Goal: Use online tool/utility: Utilize a website feature to perform a specific function

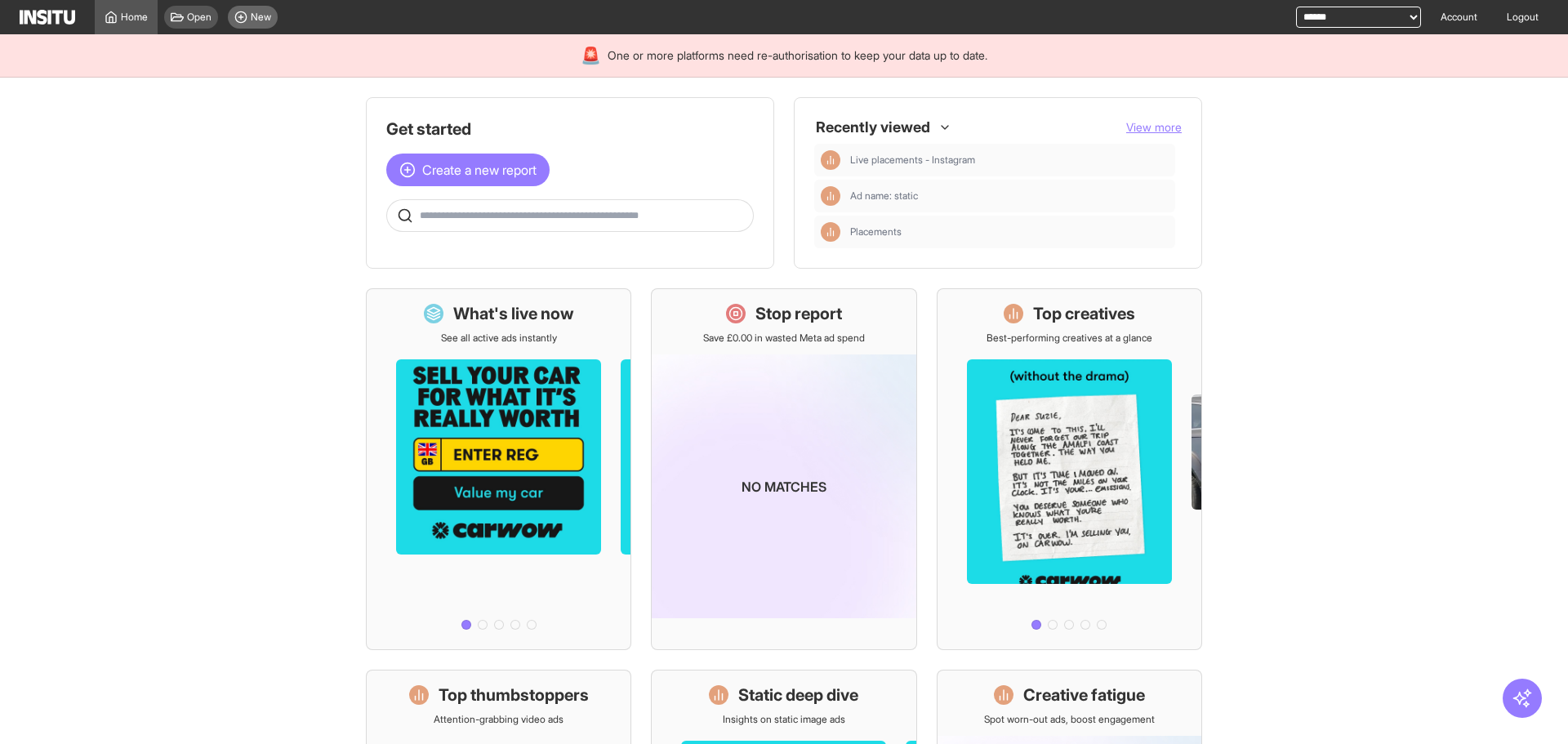
click at [256, 14] on span "New" at bounding box center [260, 17] width 20 height 13
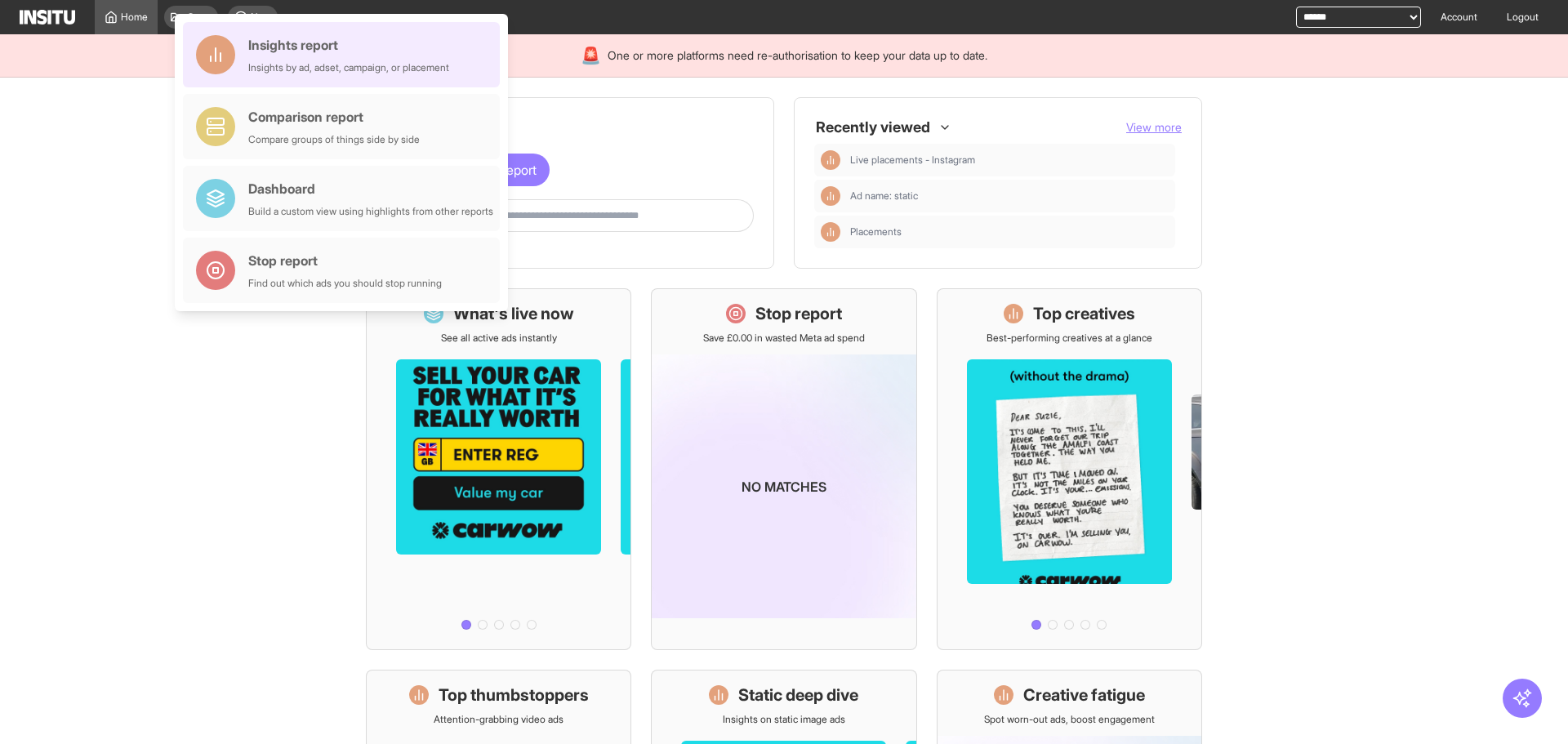
click at [328, 37] on div "Insights report" at bounding box center [348, 45] width 201 height 20
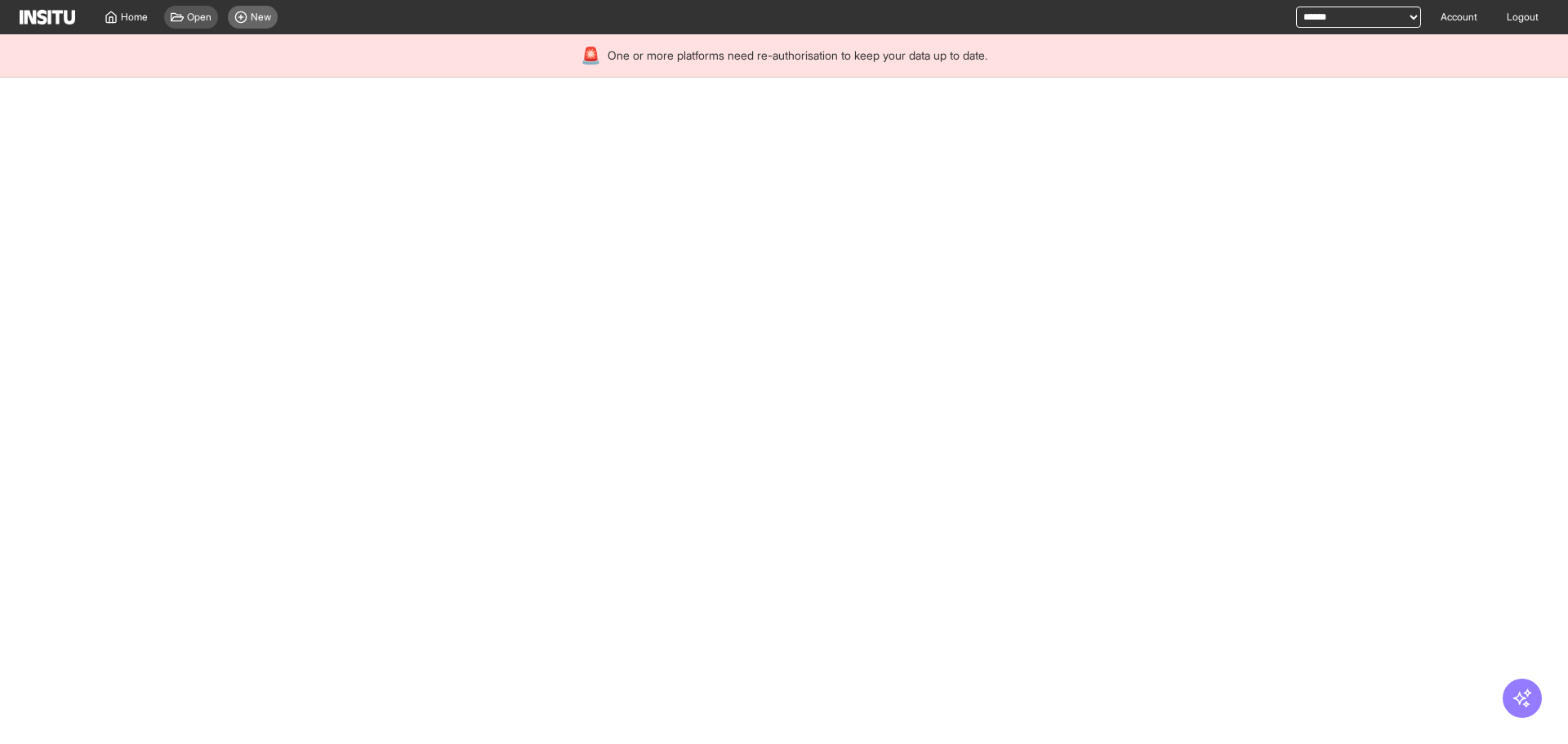
click at [245, 13] on icon at bounding box center [241, 17] width 13 height 13
select select "**"
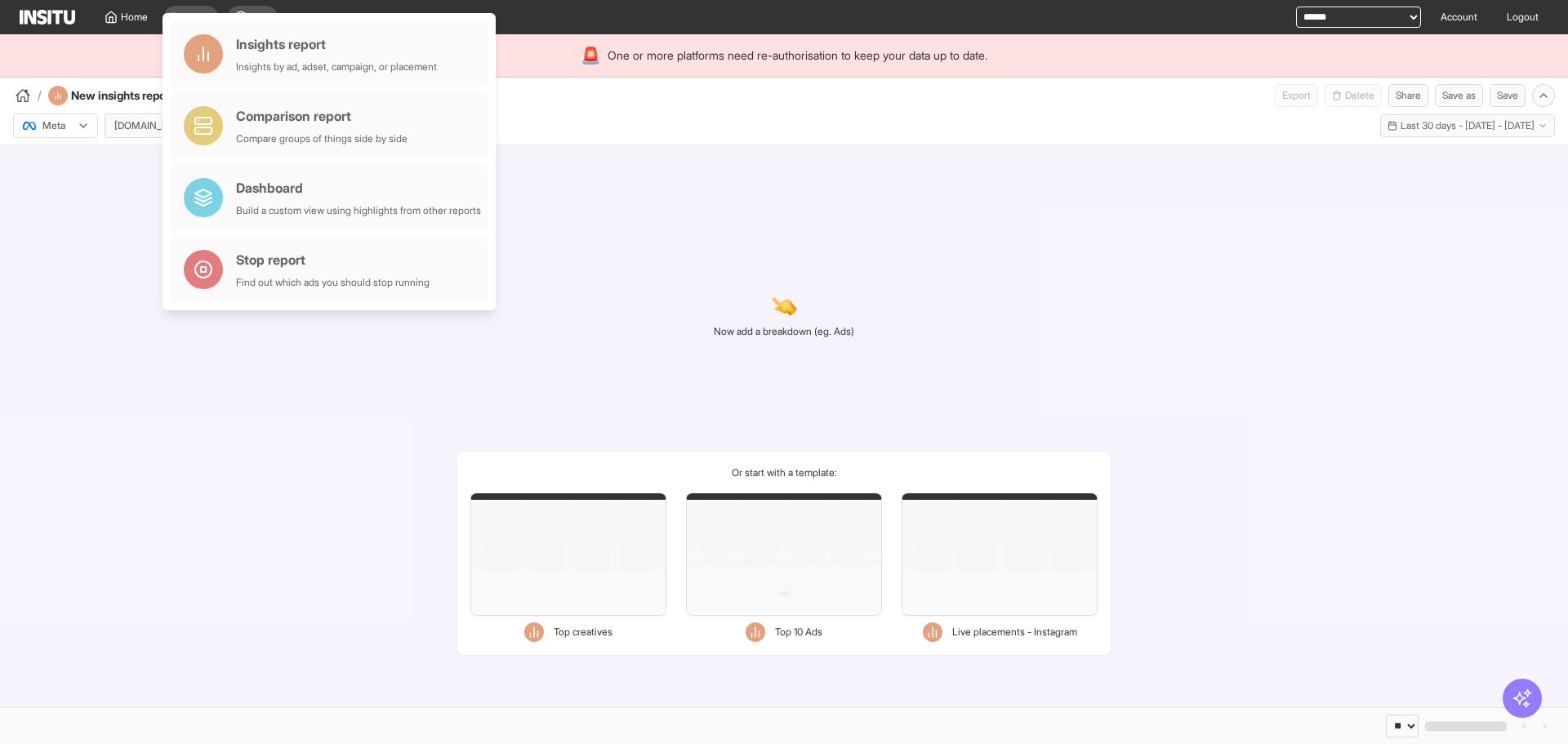
click at [788, 166] on div "Now add a breakdown (eg. Ads) Or start with a template: Filters Format Static V…" at bounding box center [784, 426] width 1568 height 561
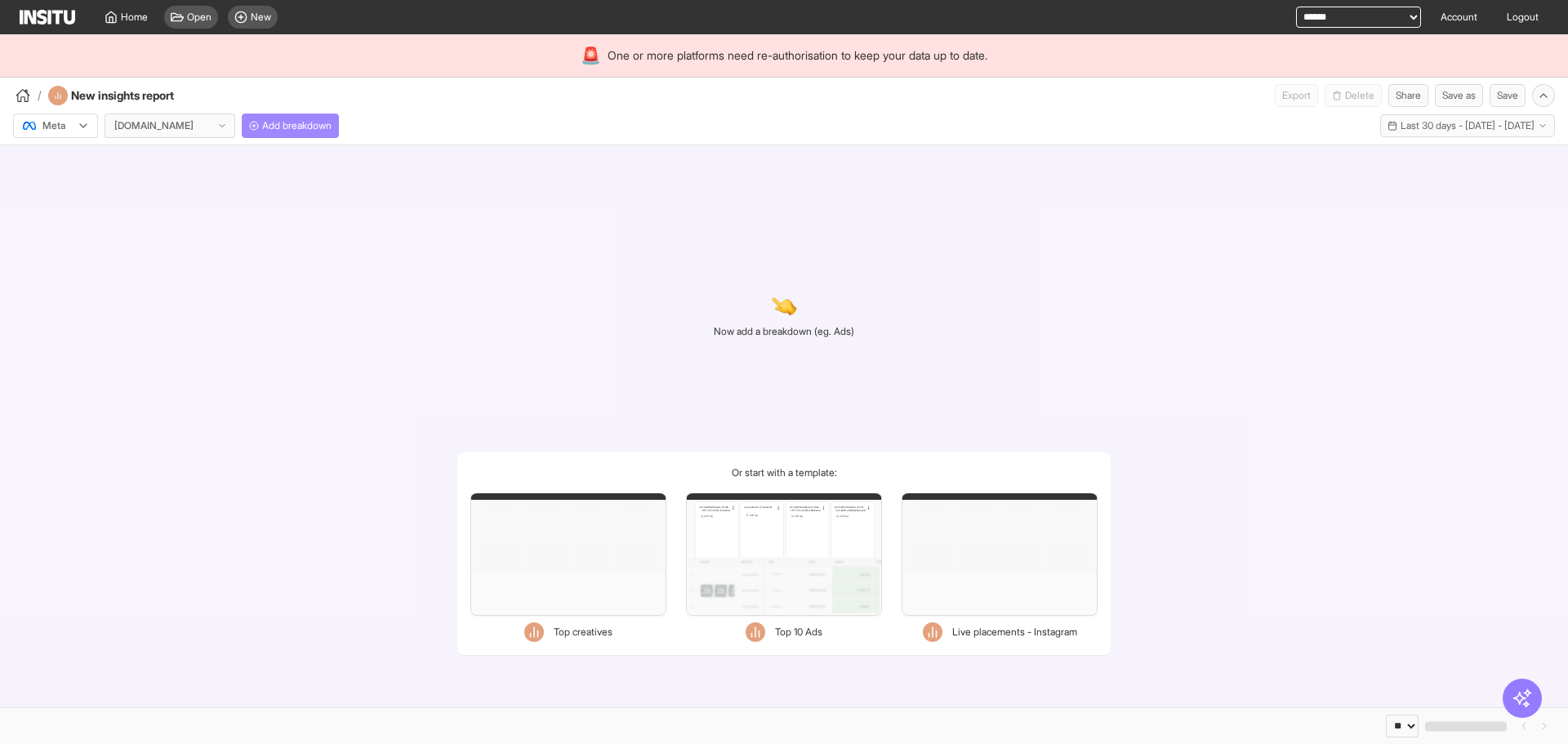
click at [292, 135] on button "Add breakdown" at bounding box center [290, 126] width 97 height 25
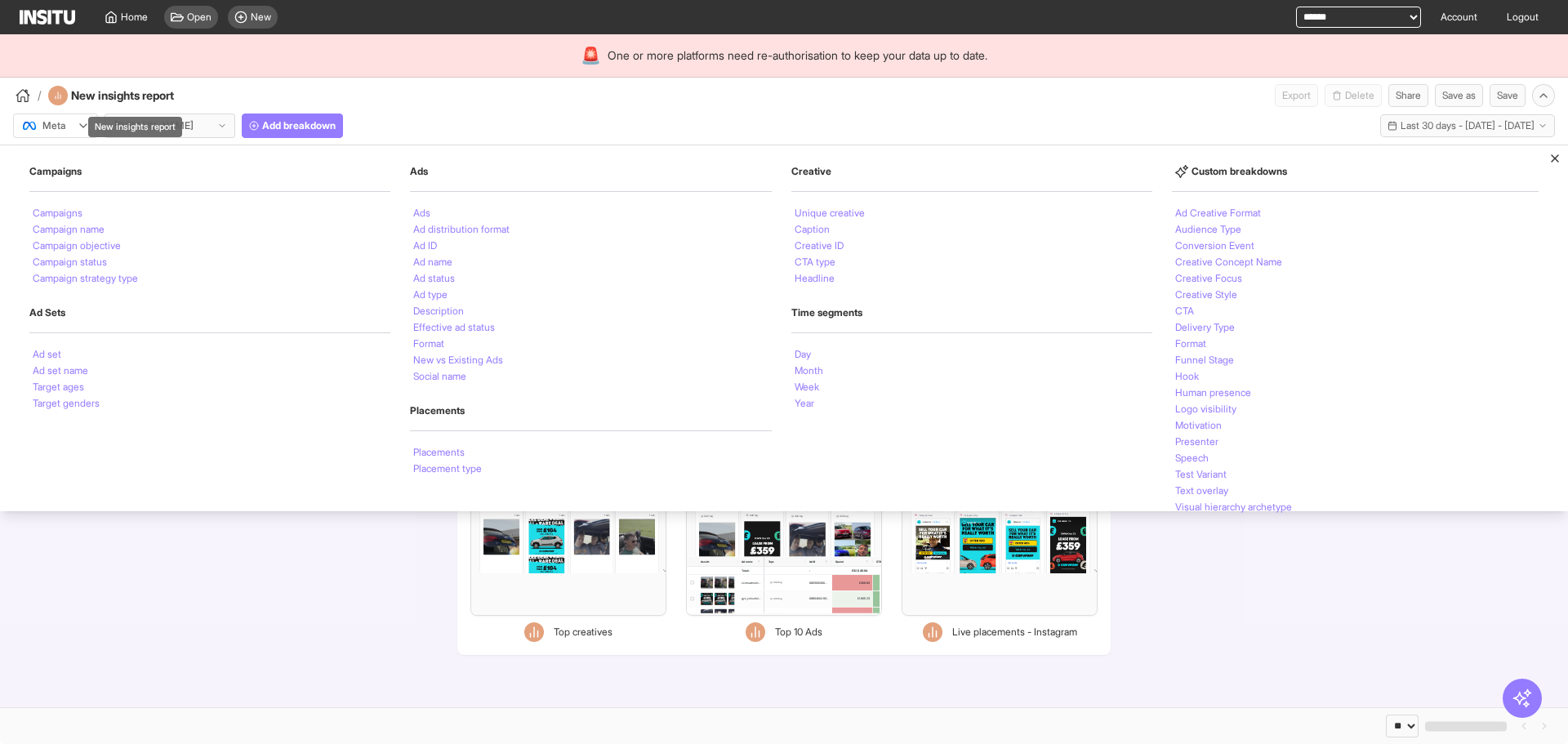
click at [157, 129] on div "New insights report" at bounding box center [135, 127] width 94 height 20
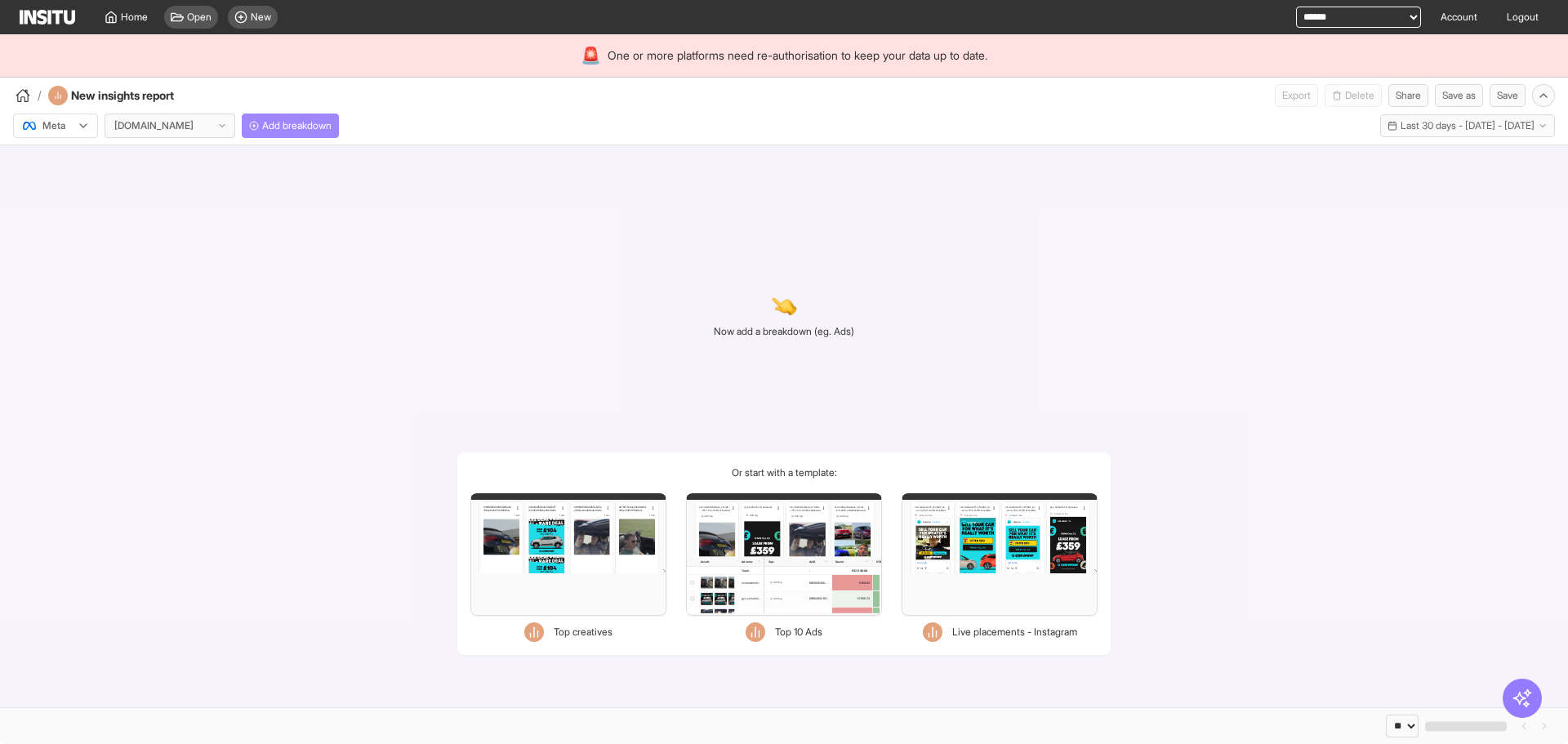
click at [278, 127] on span "Add breakdown" at bounding box center [296, 126] width 69 height 13
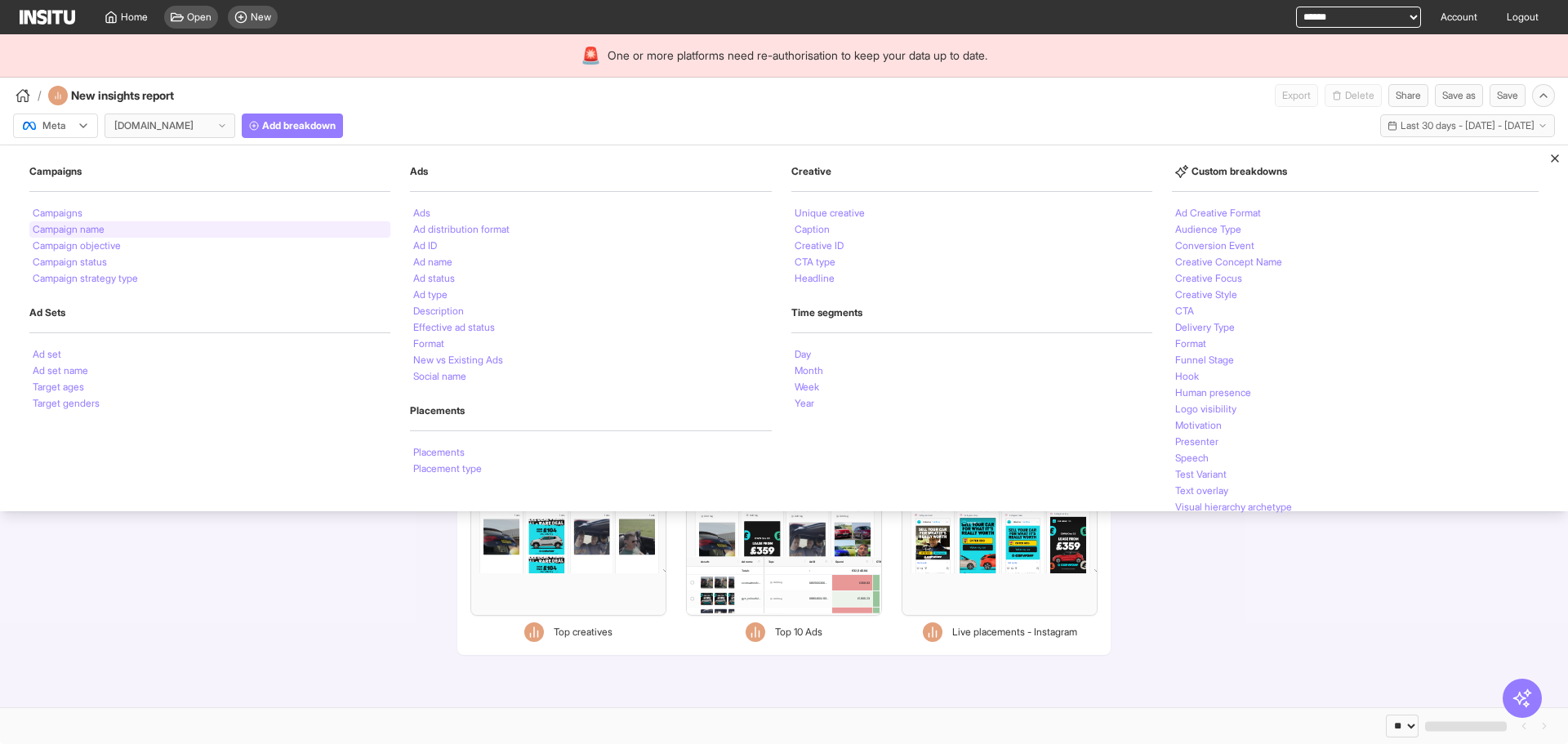
click at [198, 224] on div "Campaign name" at bounding box center [209, 229] width 361 height 16
